Goal: Task Accomplishment & Management: Use online tool/utility

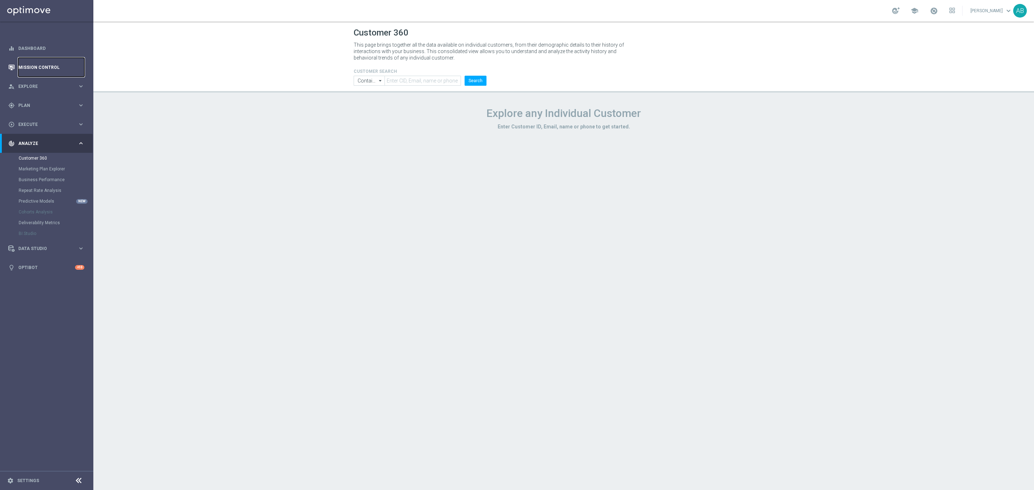
click at [48, 61] on link "Mission Control" at bounding box center [51, 67] width 66 height 19
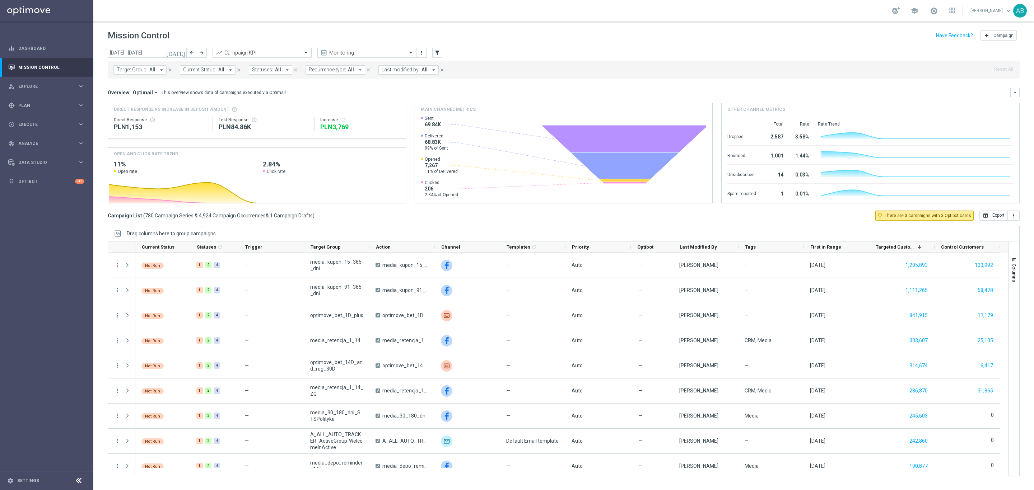
click at [154, 74] on button "Target Group: All arrow_drop_down" at bounding box center [139, 69] width 53 height 9
click at [152, 114] on label "E_ALL_TARGET_BET_ORG 1DEPO 200 PLN_090925" at bounding box center [174, 115] width 100 height 4
type input "E_ALL_TARGET_BET_ORG 1DEPO 200 PLN_090925"
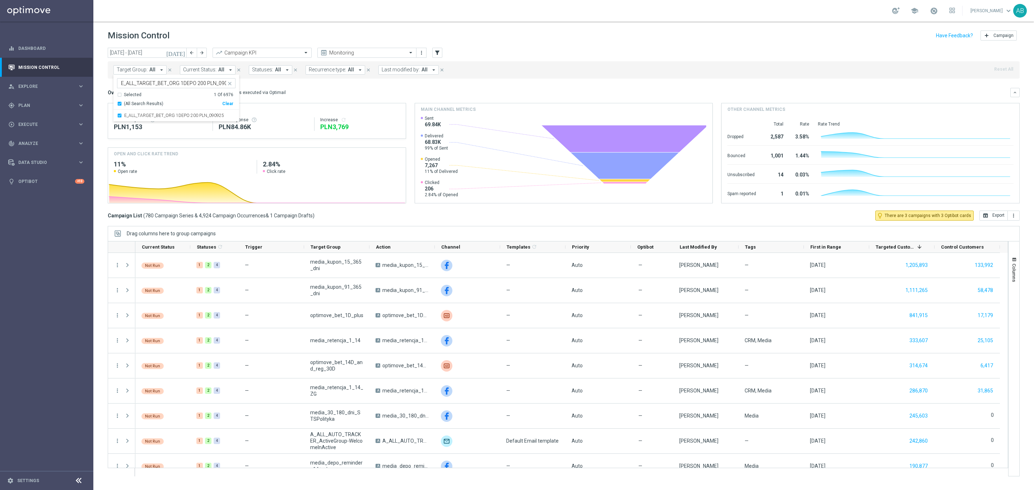
click at [325, 96] on div "Overview: Optimail arrow_drop_down This overview shows data of campaigns execut…" at bounding box center [564, 92] width 912 height 9
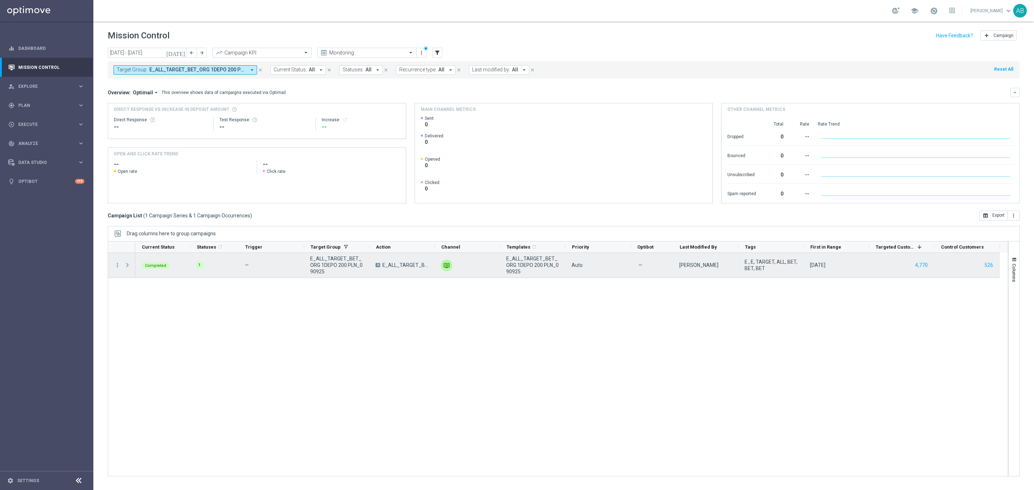
click at [128, 268] on span at bounding box center [127, 265] width 6 height 6
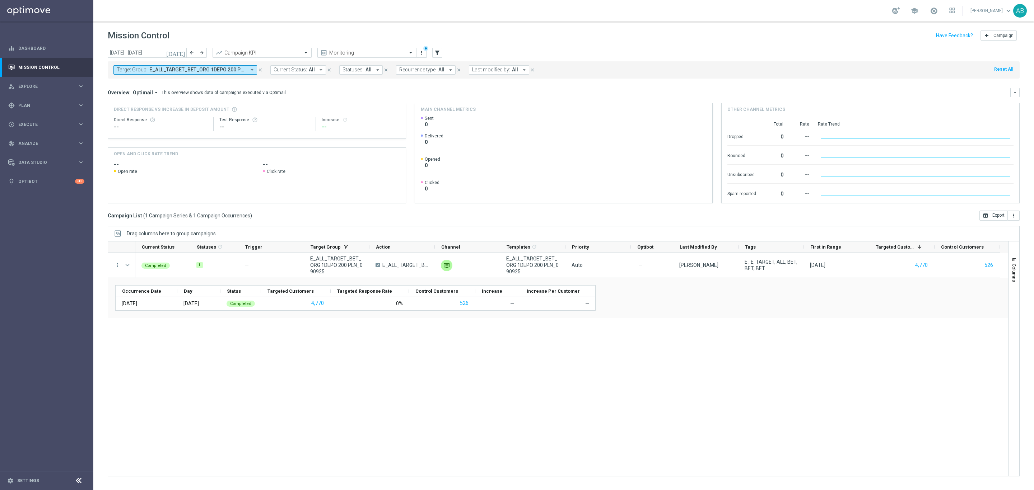
drag, startPoint x: 203, startPoint y: 70, endPoint x: 207, endPoint y: 70, distance: 3.9
click at [203, 70] on span "E_ALL_TARGET_BET_ORG 1DEPO 200 PLN_090925" at bounding box center [197, 70] width 97 height 6
click at [0, 0] on div "Clear" at bounding box center [0, 0] width 0 height 0
click at [210, 83] on input "text" at bounding box center [173, 83] width 105 height 6
paste input "E_ALL_TARGET_BET_ORG 2DEPO 200 PLN_090925"
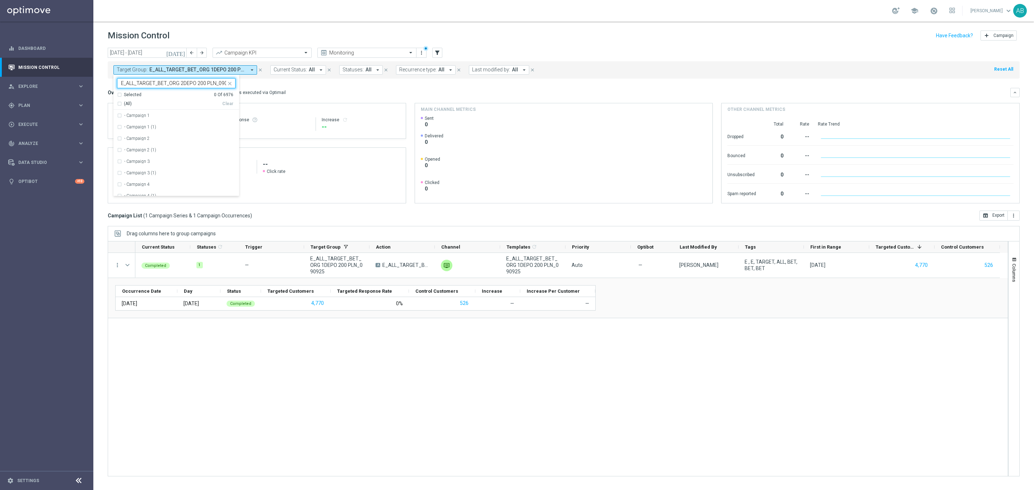
scroll to position [0, 8]
click at [213, 111] on div "E_ALL_TARGET_BET_ORG 2DEPO 200 PLN_090925" at bounding box center [176, 115] width 118 height 11
type input "E_ALL_TARGET_BET_ORG 2DEPO 200 PLN_090925"
click at [340, 93] on div "Overview: Optimail arrow_drop_down This overview shows data of campaigns execut…" at bounding box center [559, 92] width 903 height 6
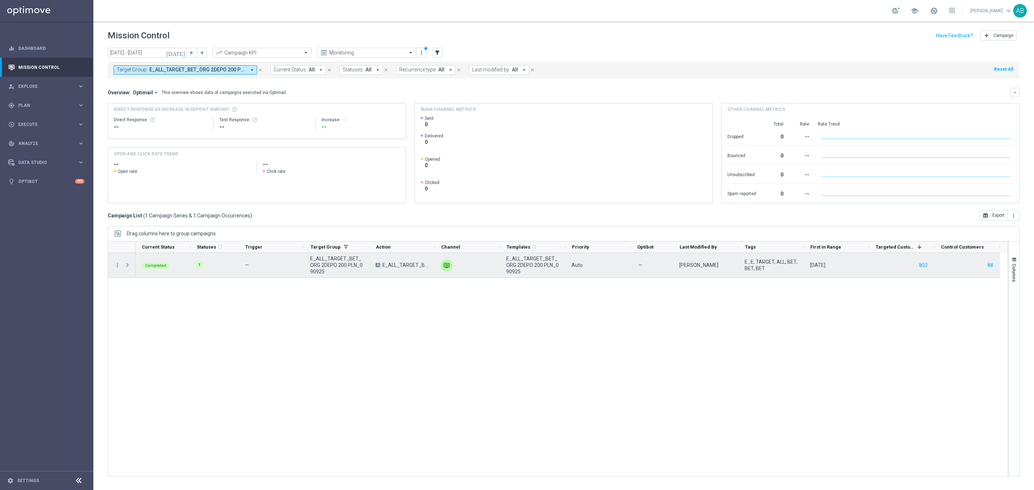
click at [131, 265] on span at bounding box center [127, 265] width 6 height 6
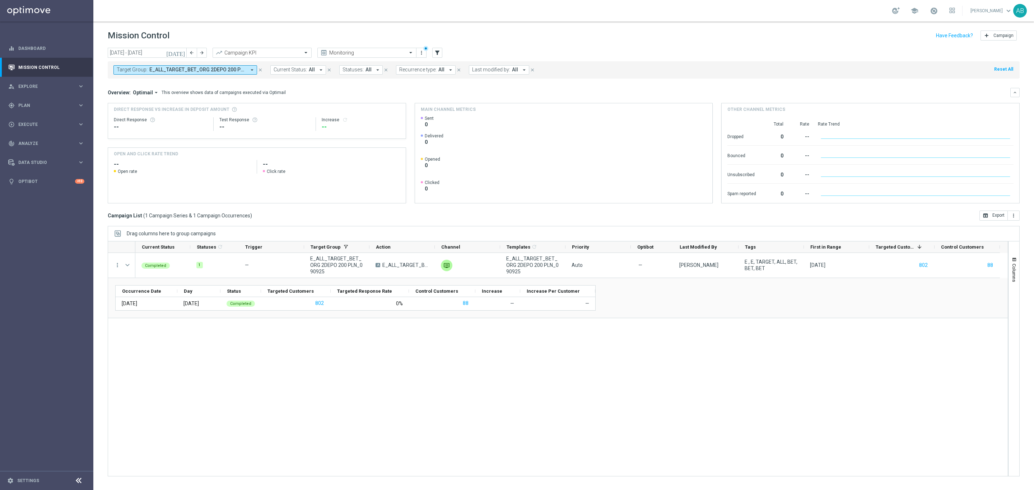
click at [235, 73] on button "Target Group: E_ALL_TARGET_BET_ORG 2DEPO 200 PLN_090925 arrow_drop_down" at bounding box center [185, 69] width 144 height 9
click at [206, 388] on div "Completed 1 — E_ALL_TARGET_BET_ORG 2DEPO 200 PLN_090925 A E_ALL_TARGET_BET_ORG …" at bounding box center [571, 364] width 872 height 223
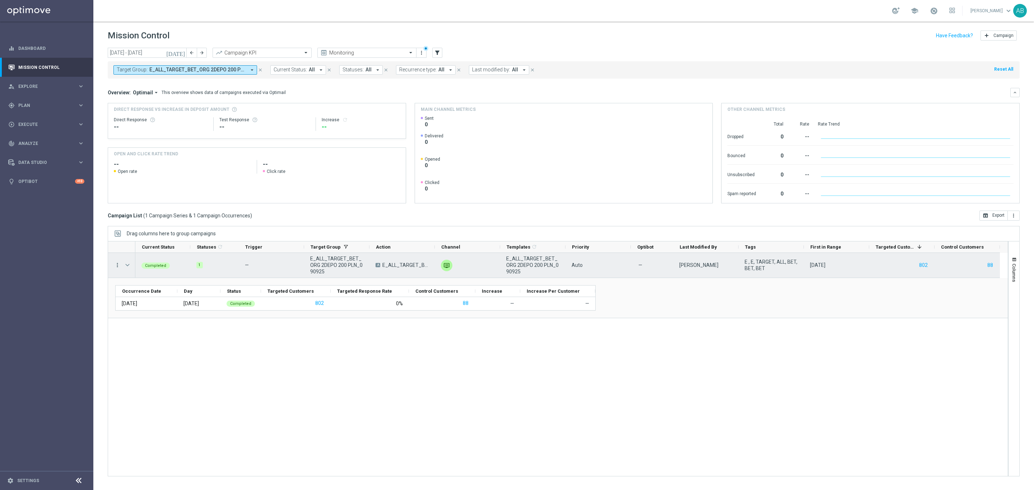
click at [119, 265] on icon "more_vert" at bounding box center [117, 265] width 6 height 6
click at [130, 280] on div "show_chart" at bounding box center [126, 280] width 11 height 5
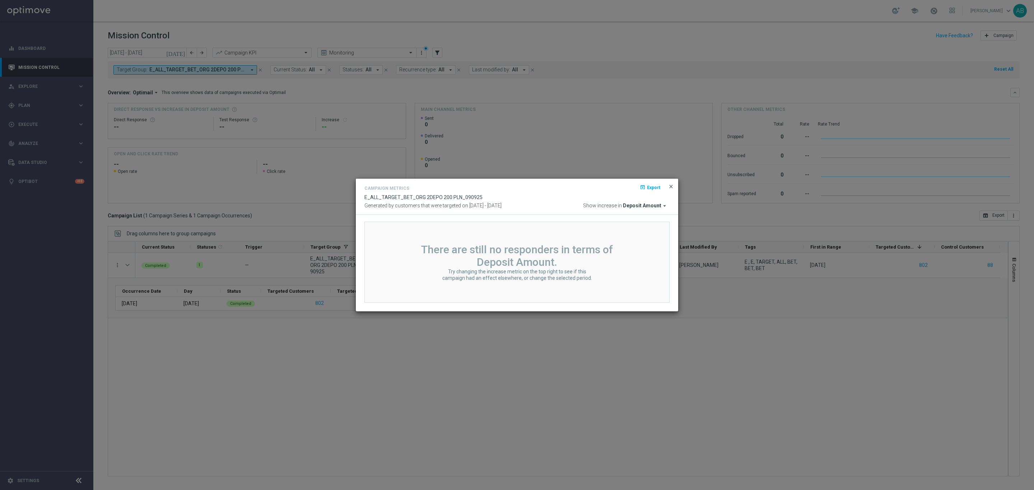
click at [670, 185] on span "close" at bounding box center [671, 187] width 6 height 6
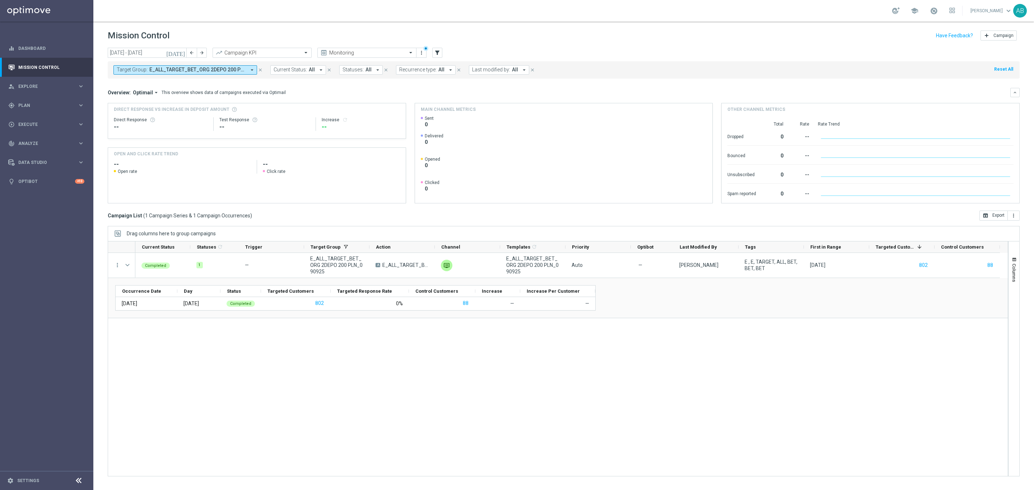
click at [133, 74] on button "Target Group: E_ALL_TARGET_BET_ORG 2DEPO 200 PLN_090925 arrow_drop_down" at bounding box center [185, 69] width 144 height 9
click at [0, 0] on div "Clear" at bounding box center [0, 0] width 0 height 0
click at [206, 80] on div at bounding box center [171, 83] width 109 height 9
paste input "E_ALL_TARGET_BET_ORG 3DEPO 200 PLN_090925"
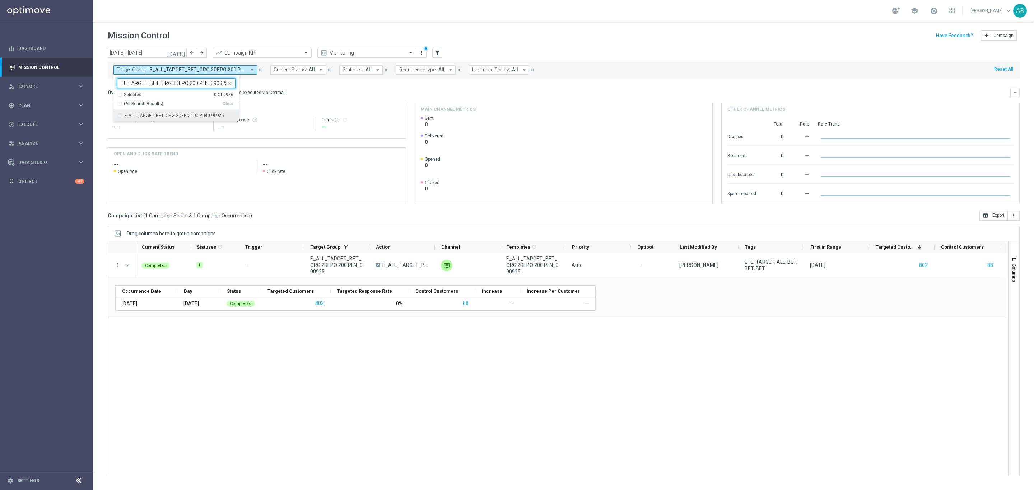
click at [191, 114] on label "E_ALL_TARGET_BET_ORG 3DEPO 200 PLN_090925" at bounding box center [174, 115] width 100 height 4
type input "E_ALL_TARGET_BET_ORG 3DEPO 200 PLN_090925"
click at [331, 403] on div "Completed 1 — E_ALL_TARGET_BET_ORG 2DEPO 200 PLN_090925 A E_ALL_TARGET_BET_ORG …" at bounding box center [571, 364] width 872 height 223
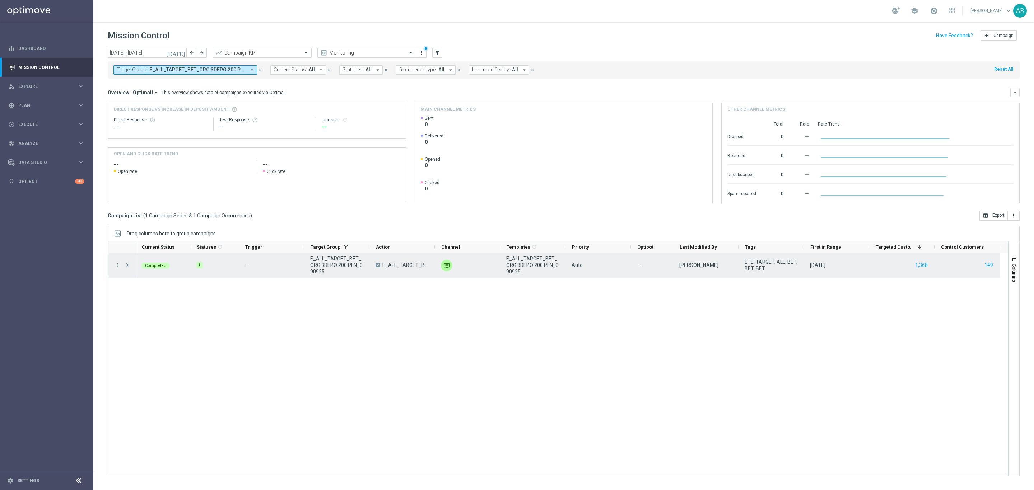
click at [126, 265] on span at bounding box center [127, 265] width 6 height 6
